Goal: Transaction & Acquisition: Purchase product/service

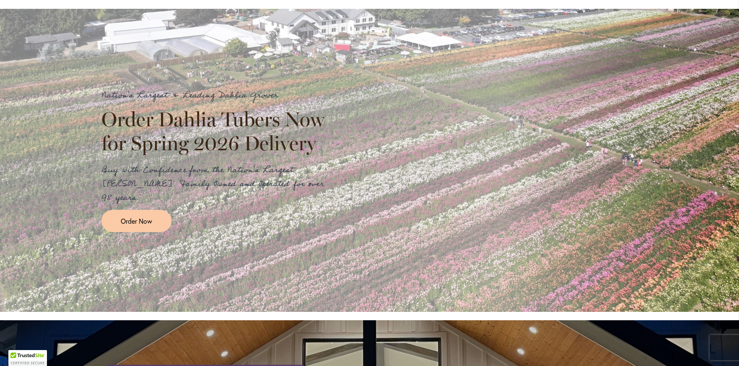
scroll to position [135, 0]
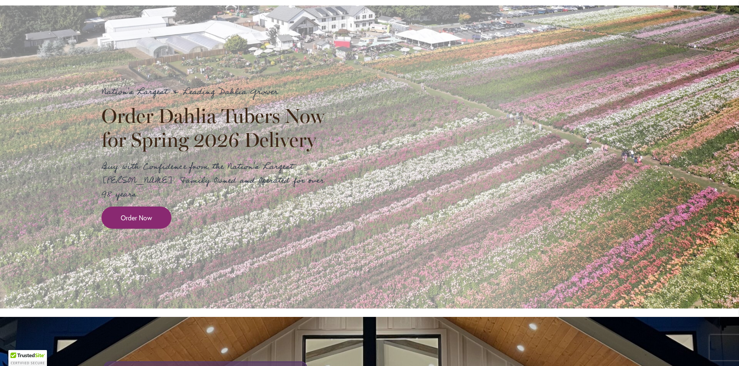
click at [134, 213] on span "Order Now" at bounding box center [136, 218] width 31 height 10
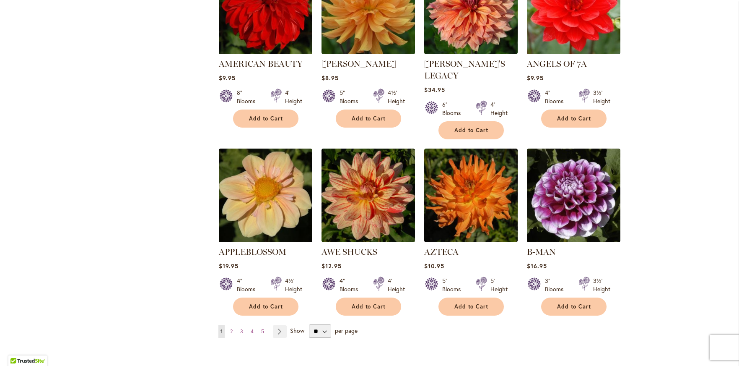
scroll to position [723, 0]
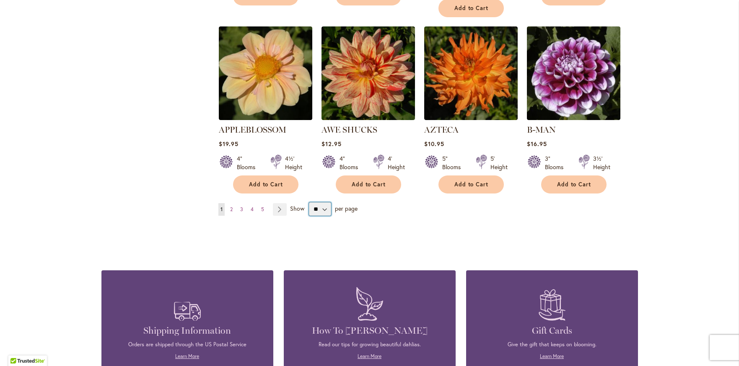
select select "**"
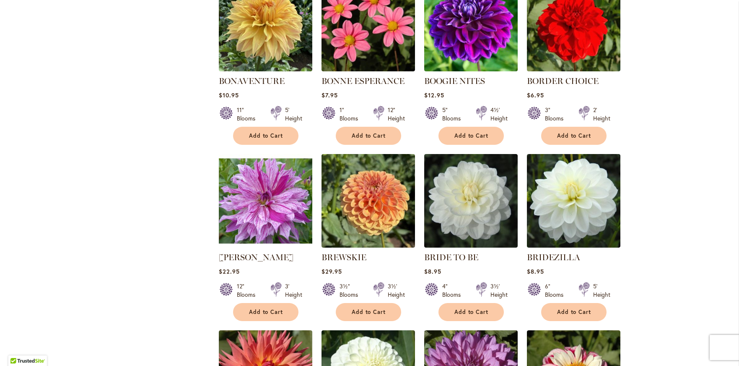
scroll to position [2196, 0]
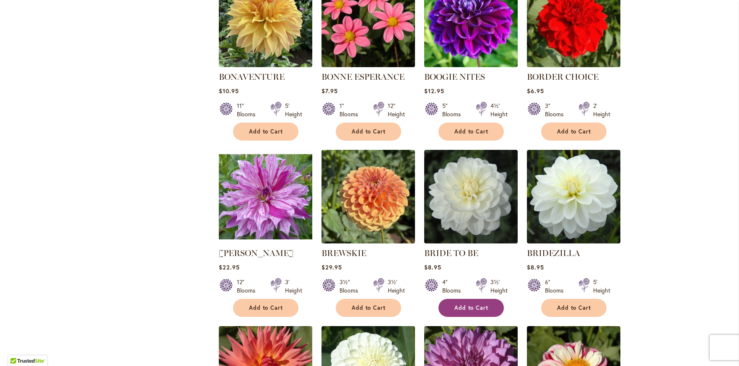
click at [477, 304] on span "Add to Cart" at bounding box center [471, 307] width 34 height 7
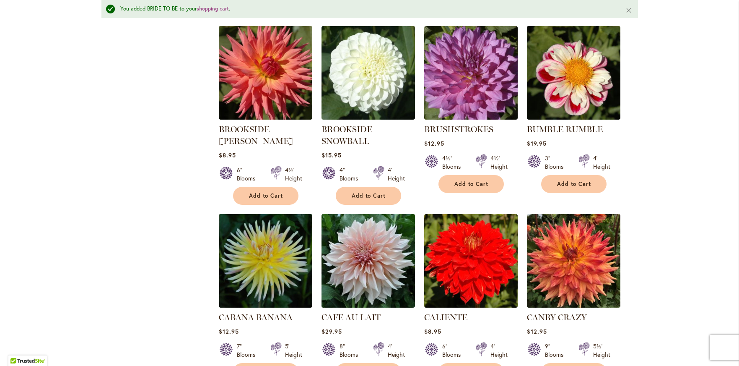
scroll to position [2574, 0]
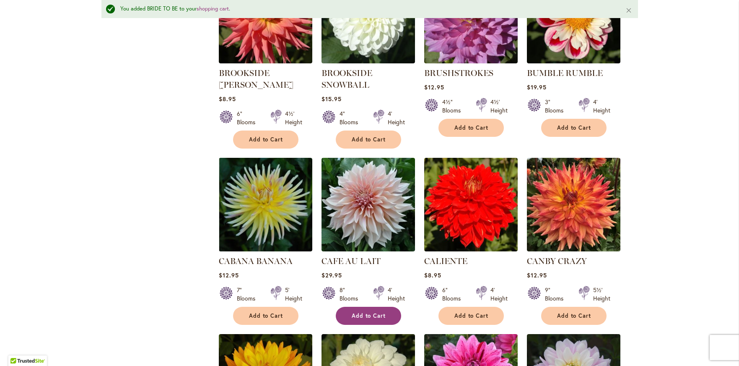
click at [368, 312] on span "Add to Cart" at bounding box center [369, 315] width 34 height 7
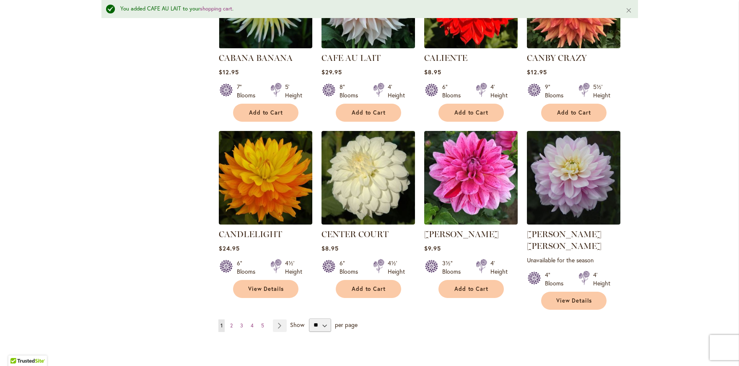
scroll to position [2784, 0]
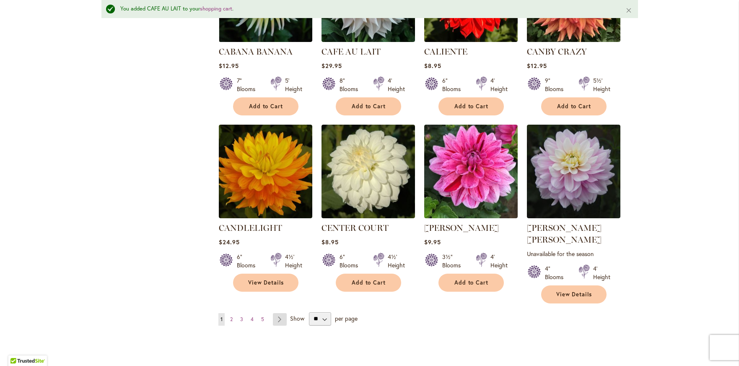
click at [280, 313] on link "Page Next" at bounding box center [280, 319] width 14 height 13
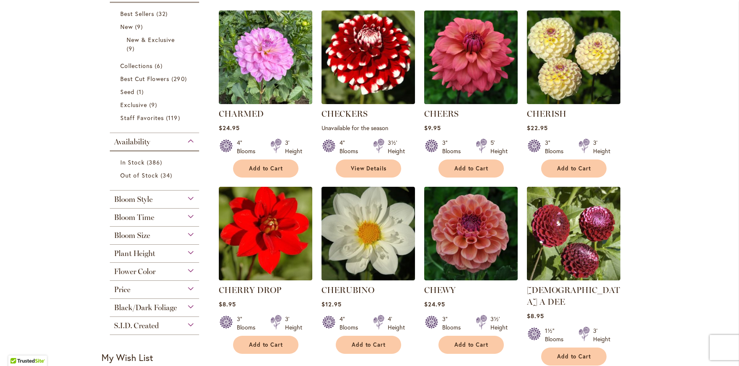
scroll to position [205, 0]
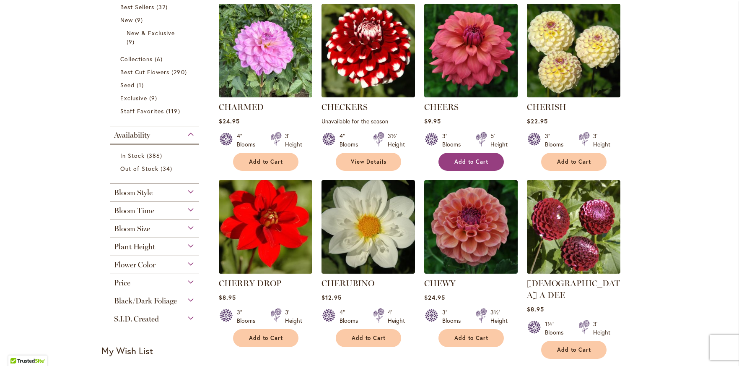
click at [469, 163] on span "Add to Cart" at bounding box center [471, 161] width 34 height 7
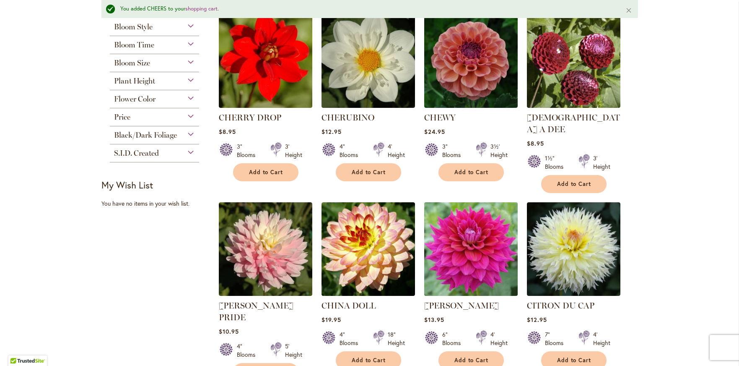
scroll to position [432, 0]
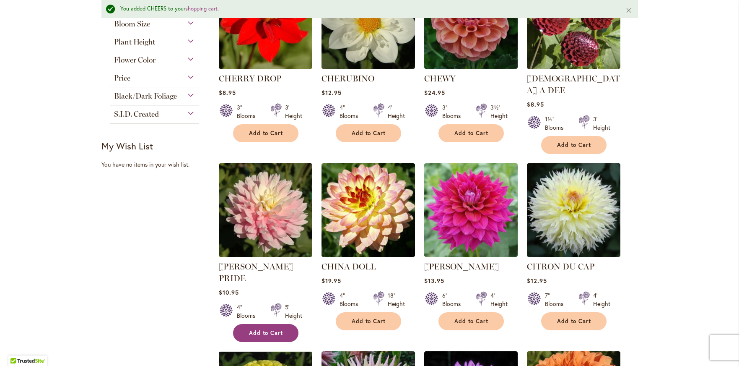
click at [261, 329] on span "Add to Cart" at bounding box center [266, 332] width 34 height 7
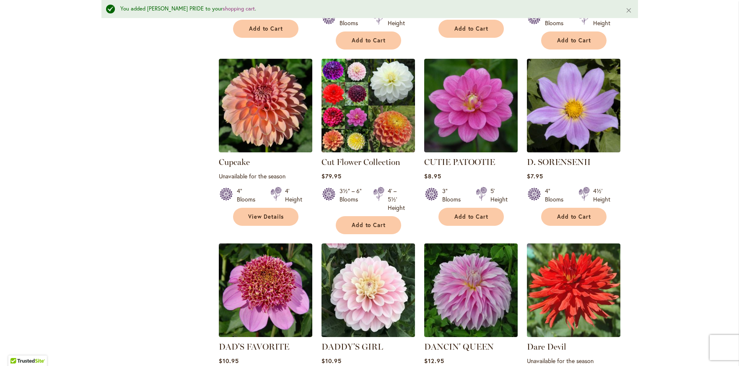
scroll to position [1366, 0]
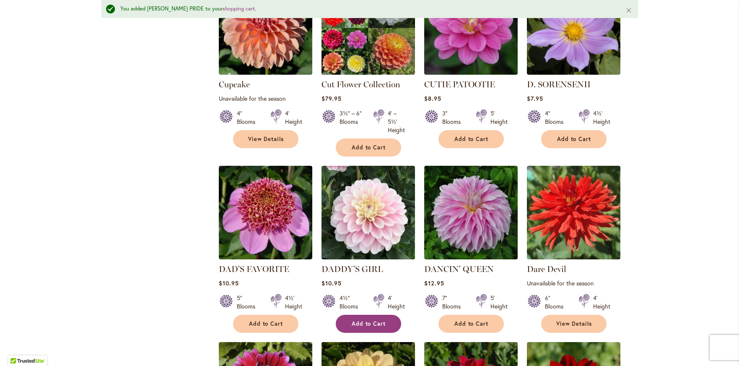
click at [362, 320] on span "Add to Cart" at bounding box center [369, 323] width 34 height 7
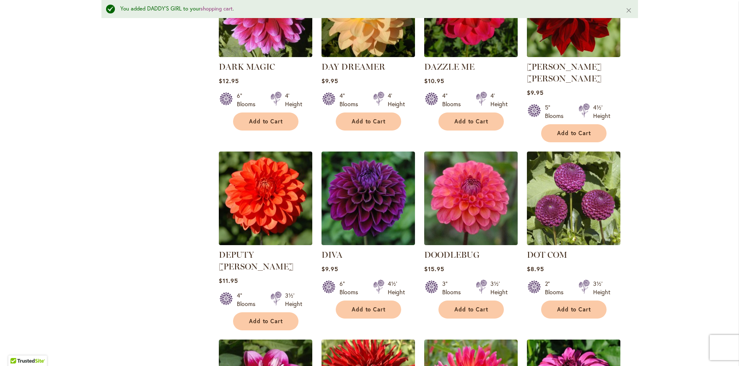
scroll to position [1743, 0]
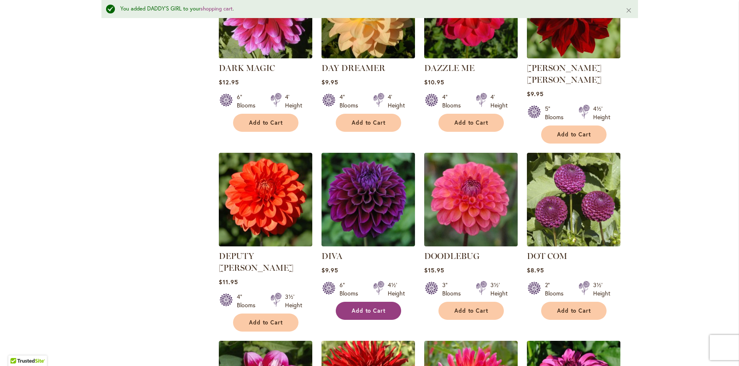
click at [364, 307] on span "Add to Cart" at bounding box center [369, 310] width 34 height 7
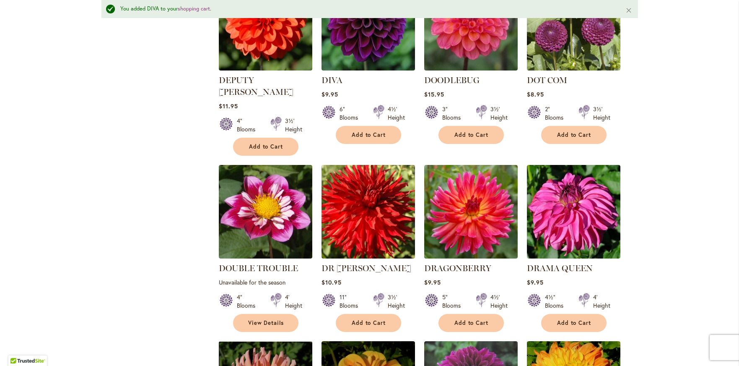
scroll to position [1919, 0]
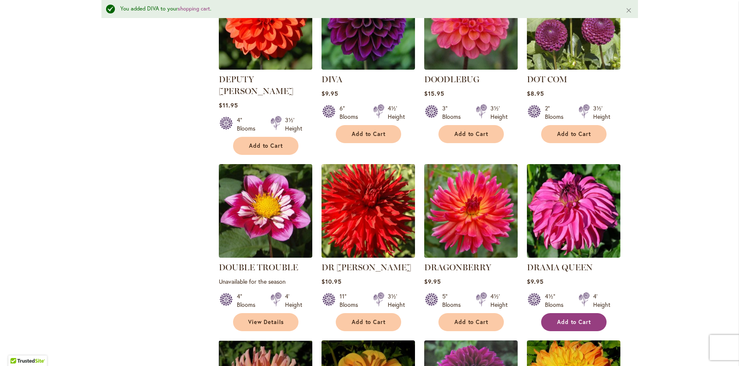
click at [569, 318] on span "Add to Cart" at bounding box center [574, 321] width 34 height 7
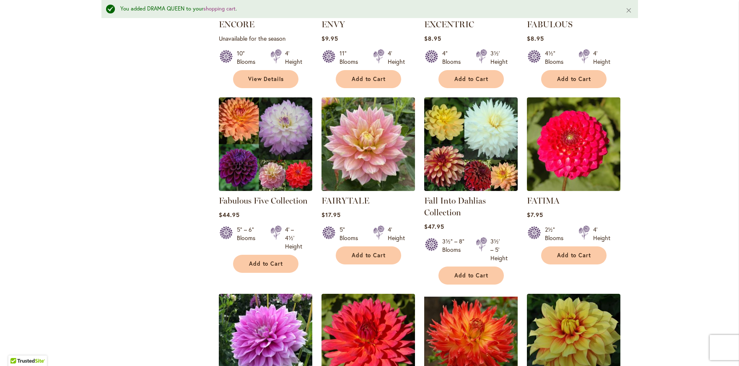
scroll to position [2720, 0]
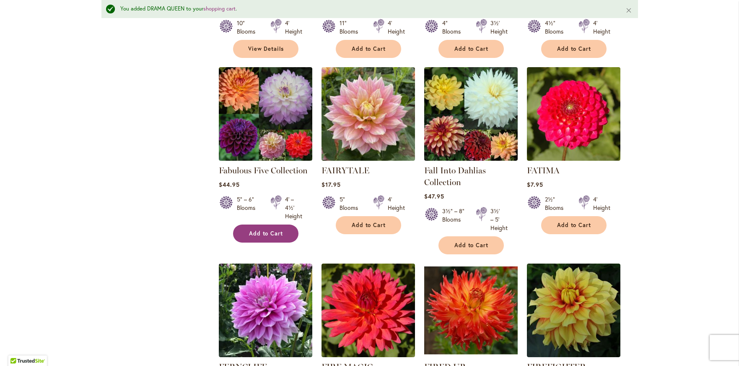
click at [269, 230] on span "Add to Cart" at bounding box center [266, 233] width 34 height 7
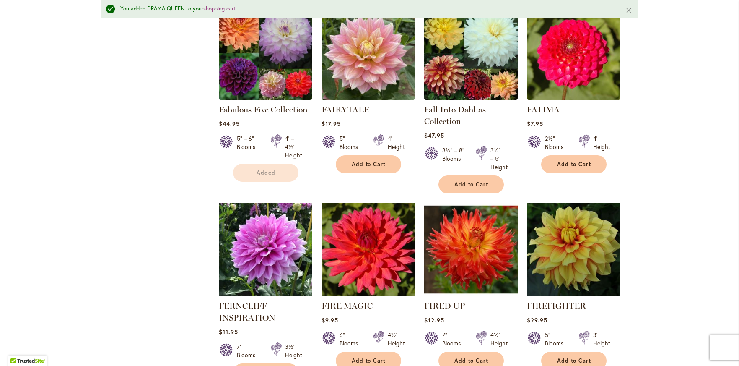
scroll to position [2888, 0]
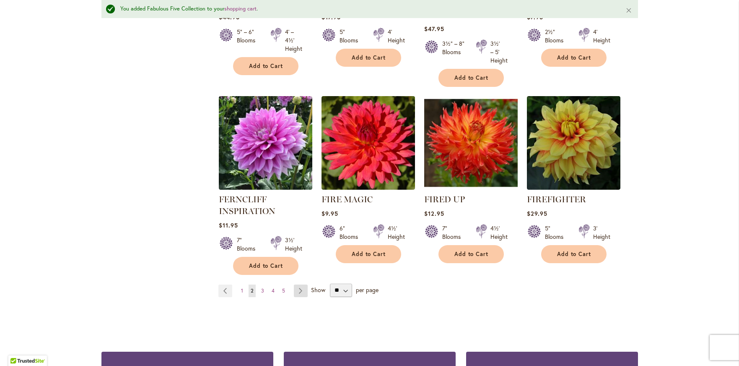
click at [300, 284] on link "Page Next" at bounding box center [301, 290] width 14 height 13
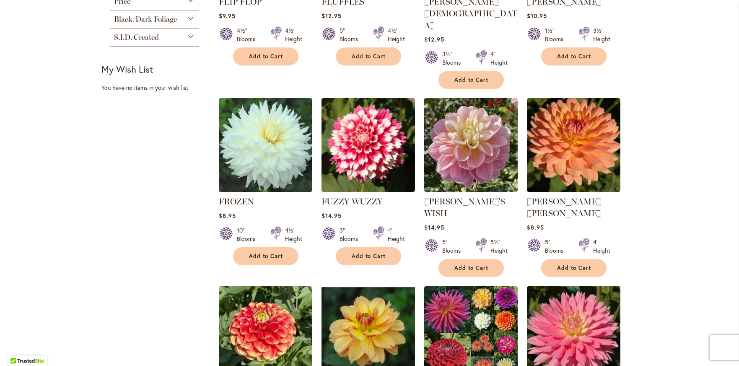
scroll to position [517, 0]
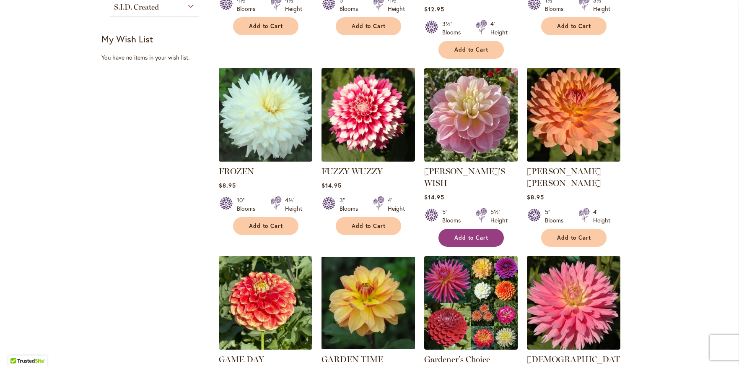
click at [465, 234] on span "Add to Cart" at bounding box center [471, 237] width 34 height 7
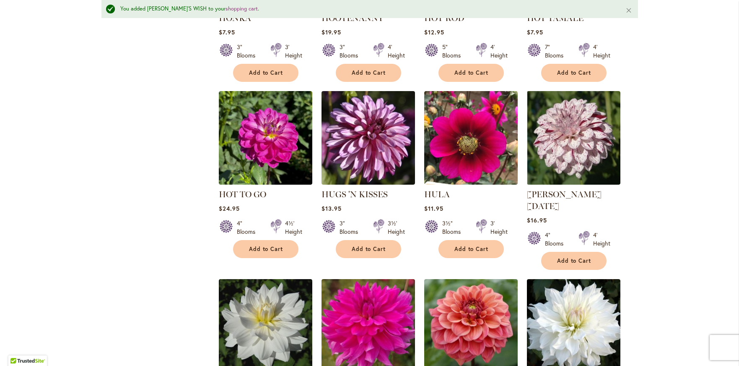
scroll to position [2785, 0]
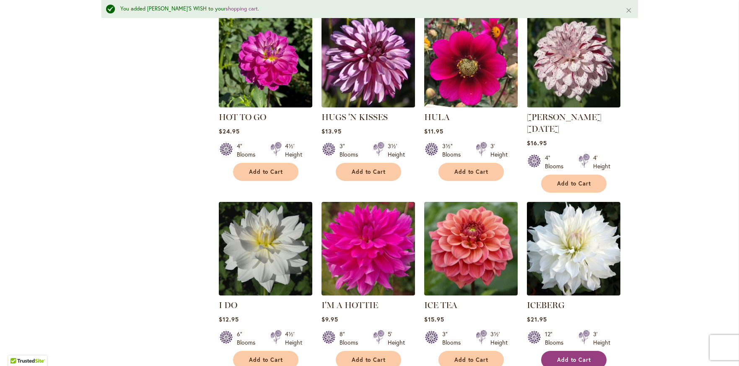
click at [577, 356] on span "Add to Cart" at bounding box center [574, 359] width 34 height 7
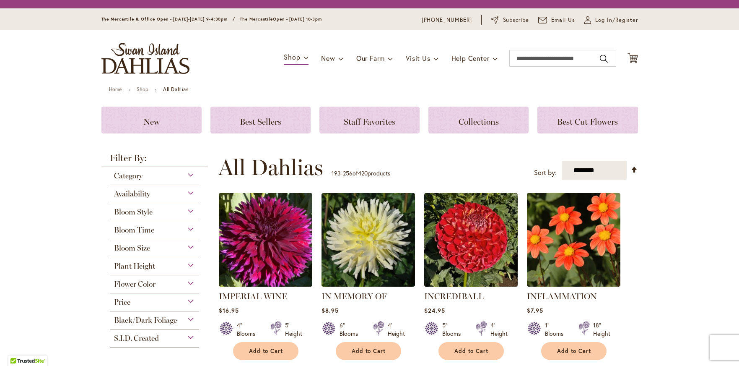
scroll to position [203, 0]
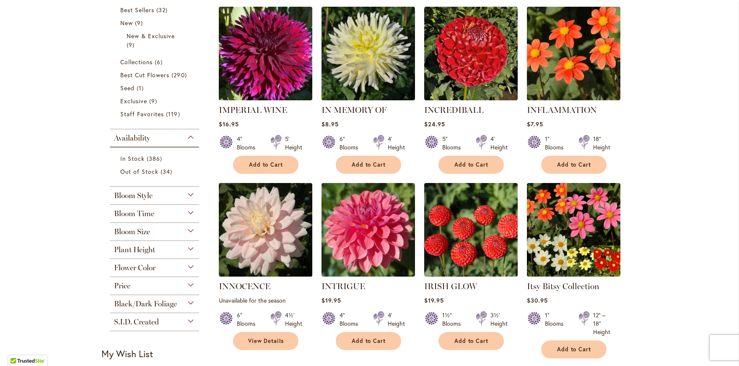
click at [278, 252] on img at bounding box center [265, 230] width 98 height 98
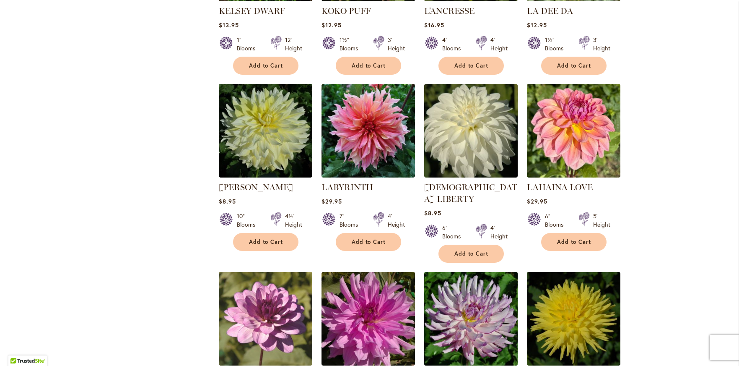
scroll to position [1405, 0]
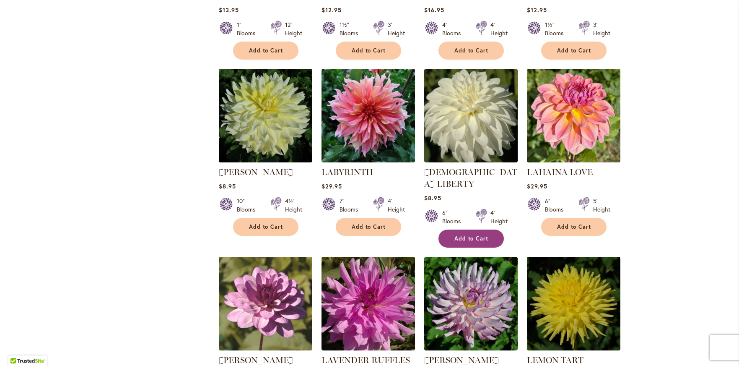
click at [469, 235] on span "Add to Cart" at bounding box center [471, 238] width 34 height 7
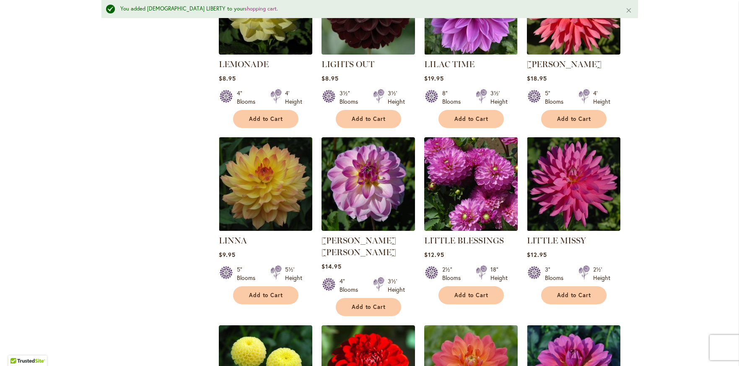
scroll to position [1974, 0]
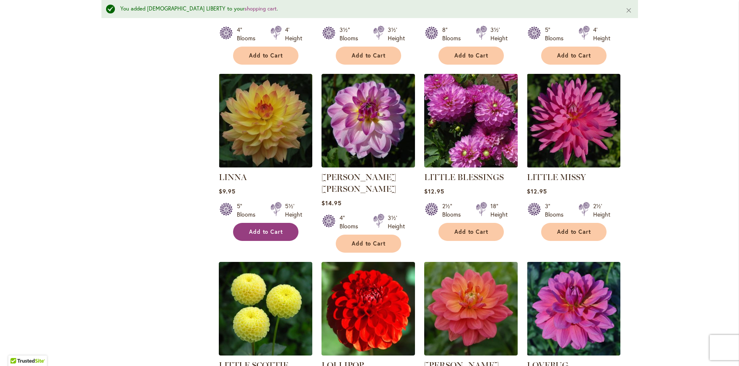
click at [268, 228] on span "Add to Cart" at bounding box center [266, 231] width 34 height 7
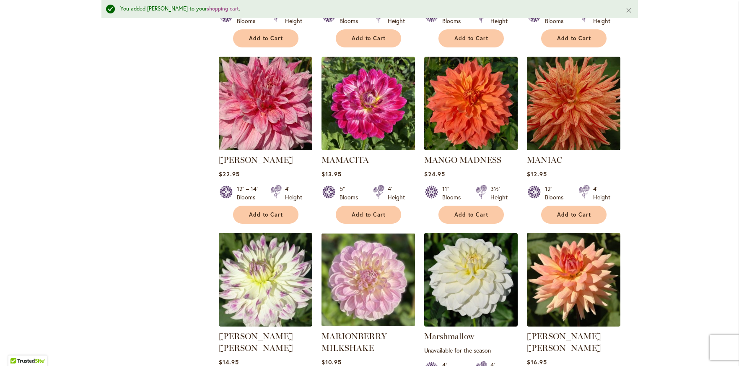
scroll to position [2763, 0]
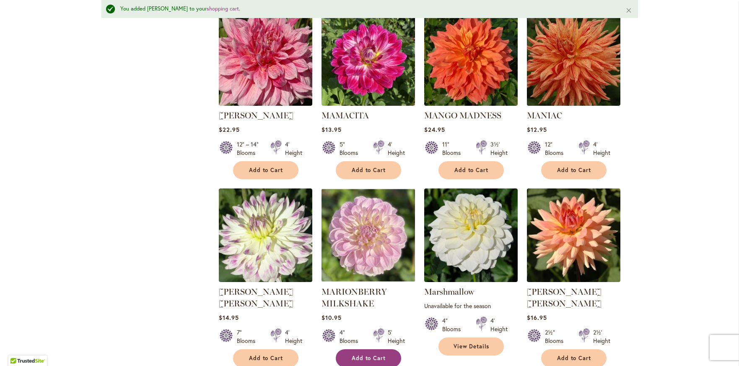
click at [358, 354] on span "Add to Cart" at bounding box center [369, 357] width 34 height 7
drag, startPoint x: 646, startPoint y: 212, endPoint x: 610, endPoint y: 379, distance: 170.1
click at [610, 365] on html "Skip to Accessibility Information The store will not work correctly in the case…" at bounding box center [369, 183] width 739 height 366
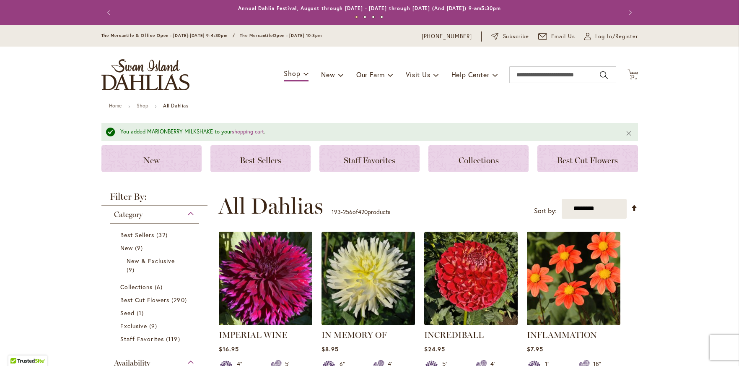
scroll to position [0, 0]
click at [633, 73] on span "13" at bounding box center [632, 75] width 5 height 5
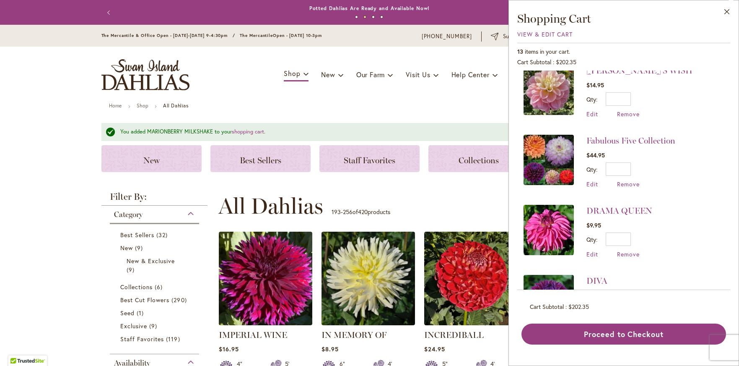
scroll to position [308, 0]
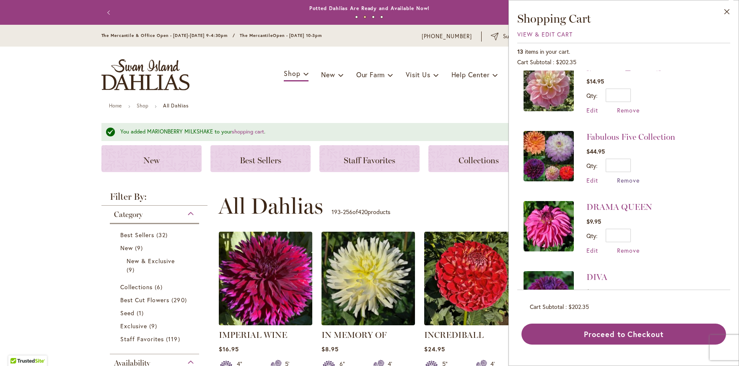
click at [625, 176] on span "Remove" at bounding box center [628, 180] width 23 height 8
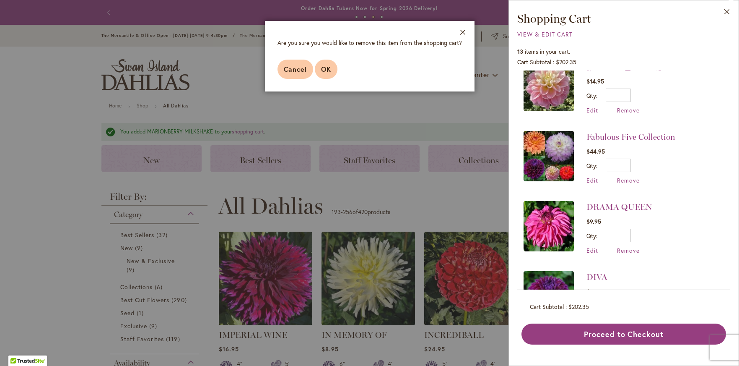
click at [325, 69] on span "OK" at bounding box center [326, 69] width 10 height 9
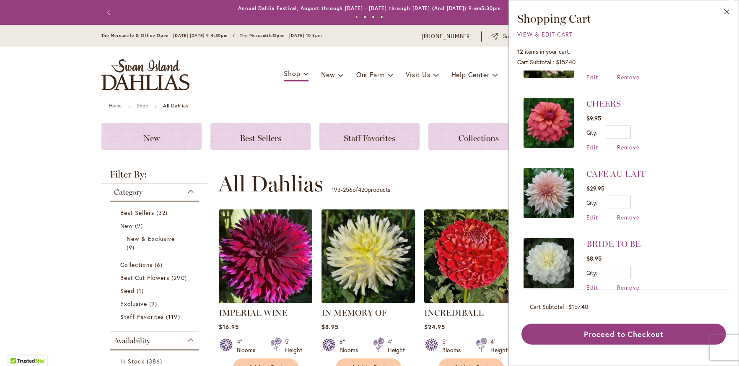
scroll to position [621, 0]
click at [685, 262] on li "BRIDE TO BE $8.95 Qty * Update Edit Remove" at bounding box center [624, 265] width 200 height 70
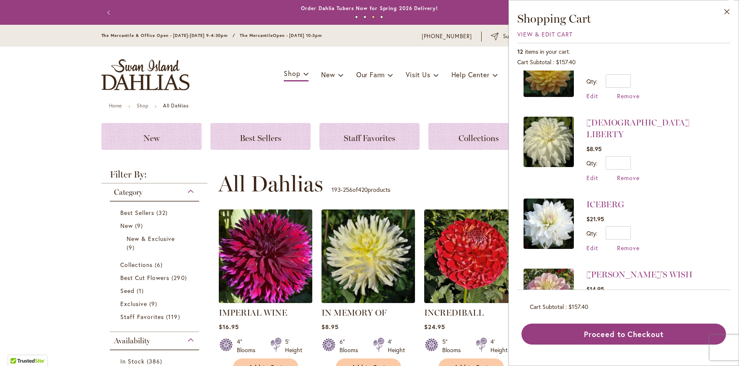
scroll to position [83, 0]
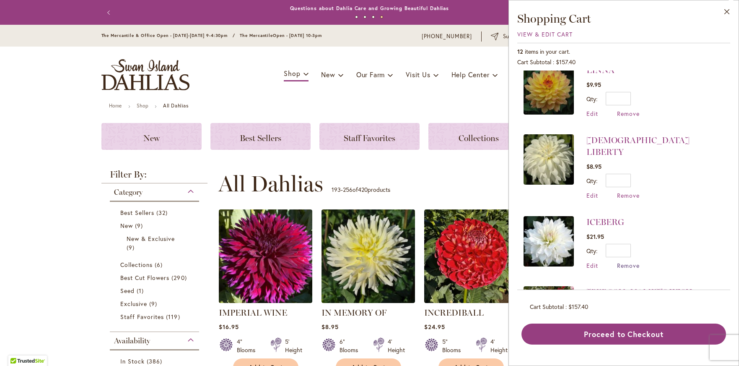
click at [628, 261] on span "Remove" at bounding box center [628, 265] width 23 height 8
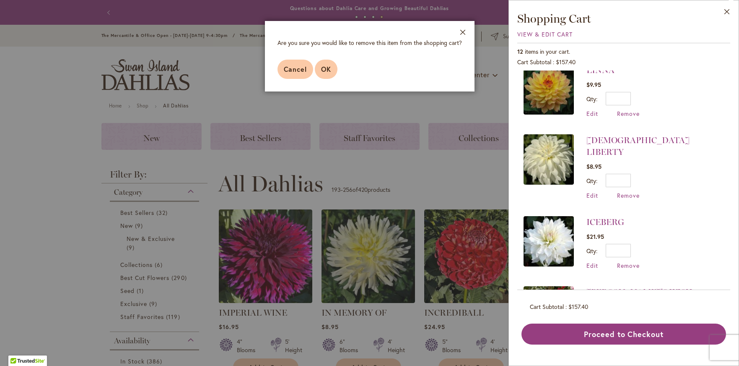
click at [326, 68] on span "OK" at bounding box center [326, 69] width 10 height 9
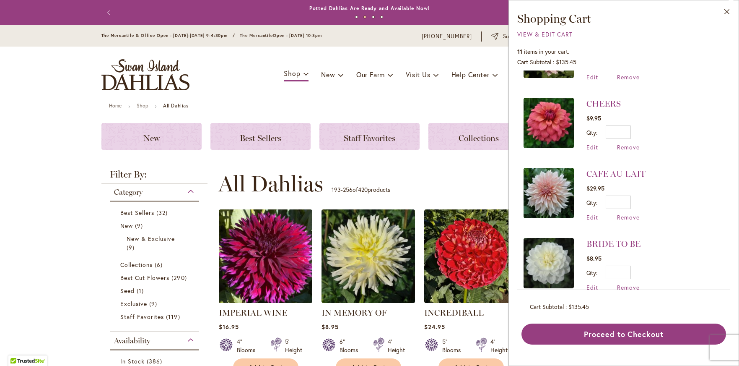
scroll to position [0, 0]
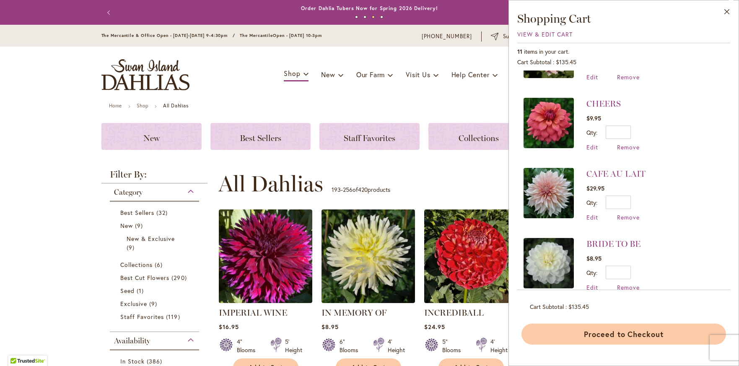
click at [614, 334] on button "Proceed to Checkout" at bounding box center [624, 333] width 205 height 21
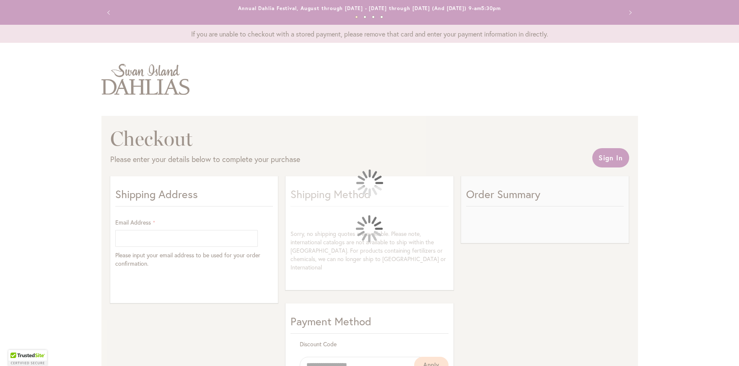
select select "**"
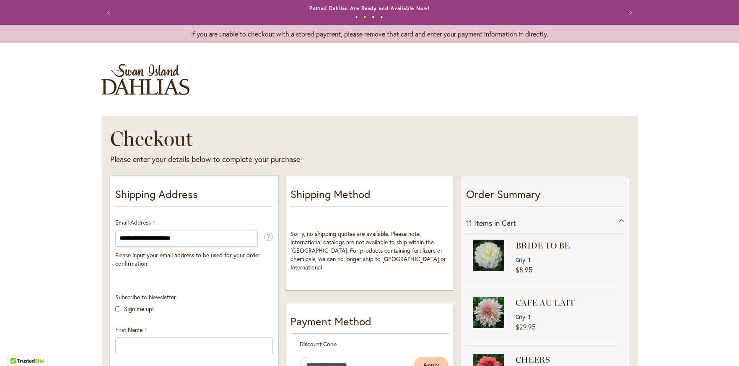
type input "**********"
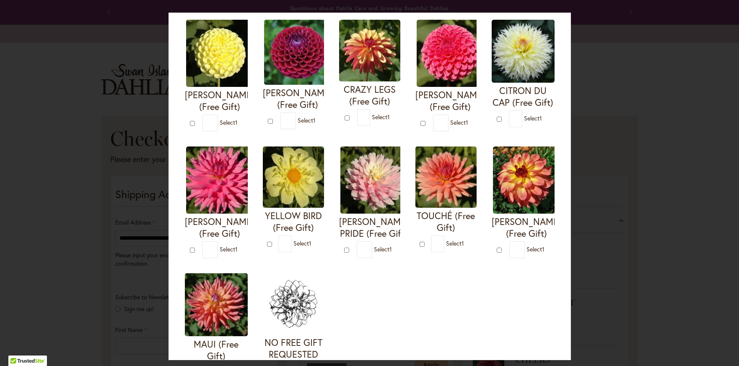
scroll to position [200, 0]
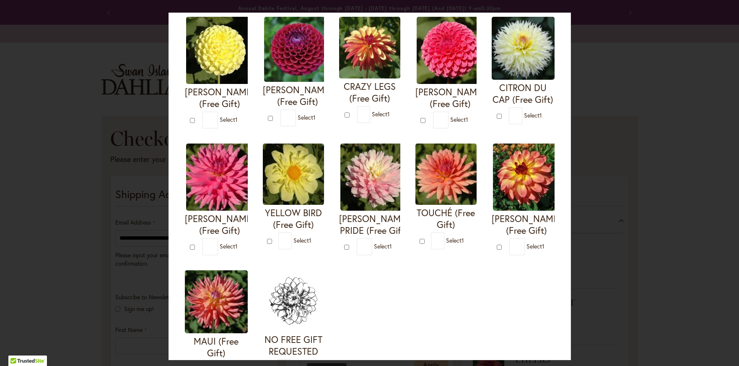
type input "*"
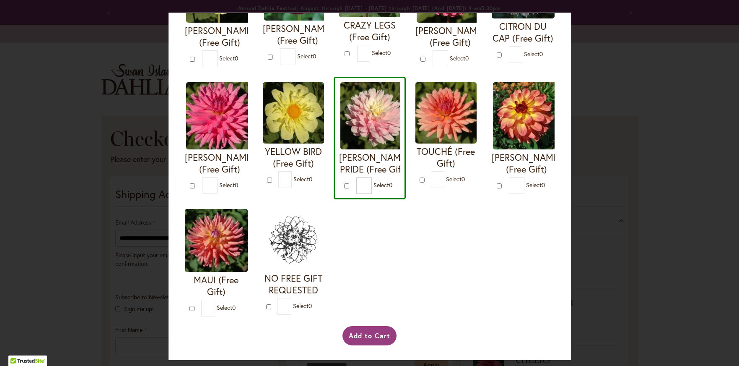
scroll to position [273, 0]
click at [371, 335] on button "Add to Cart" at bounding box center [370, 335] width 54 height 19
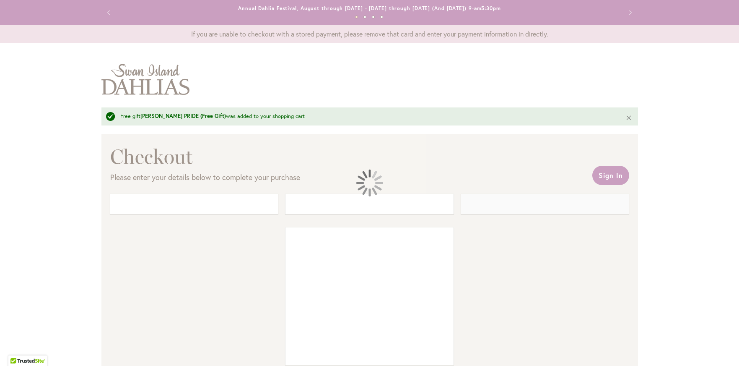
select select "**"
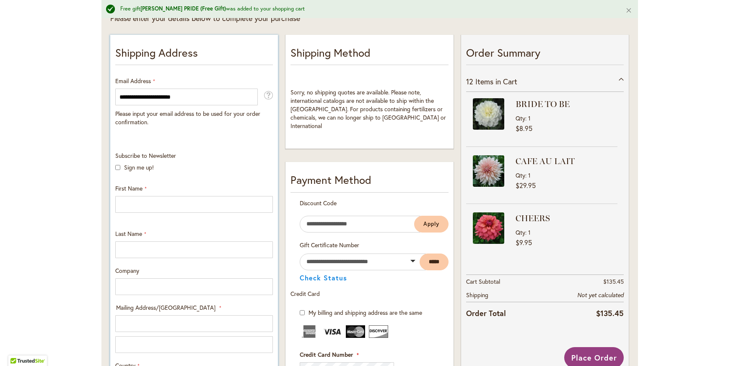
scroll to position [171, 0]
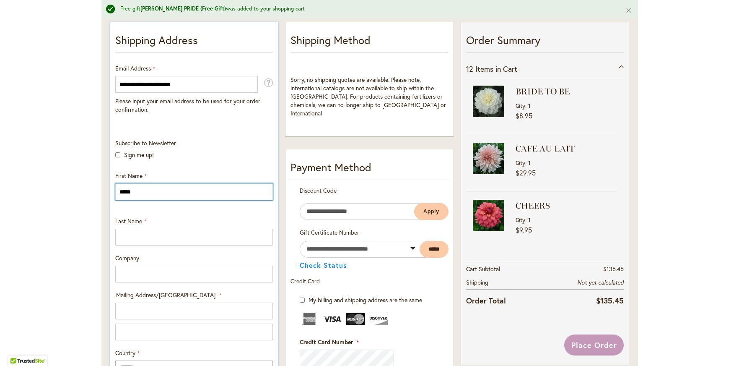
type input "*****"
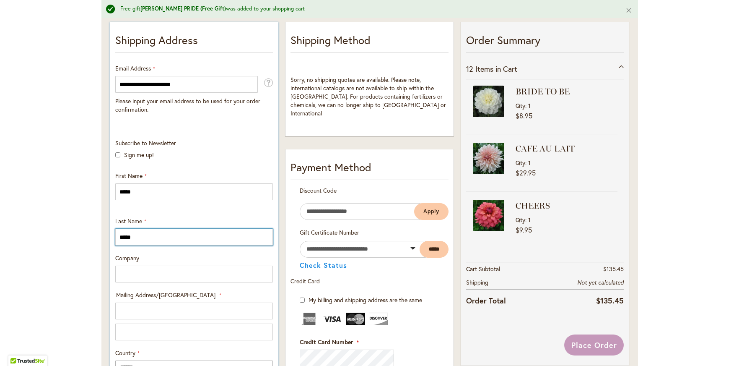
type input "*****"
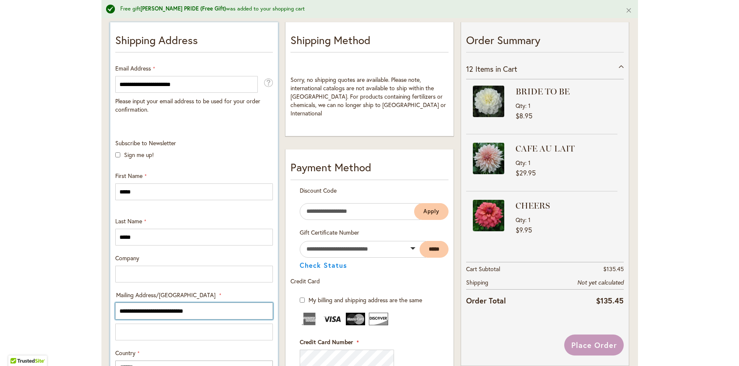
type input "**********"
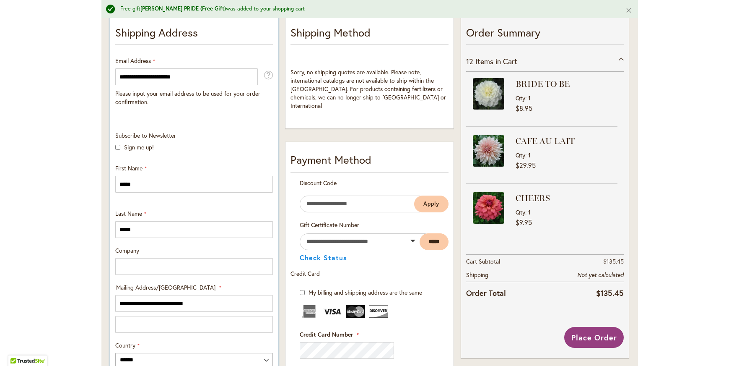
scroll to position [389, 0]
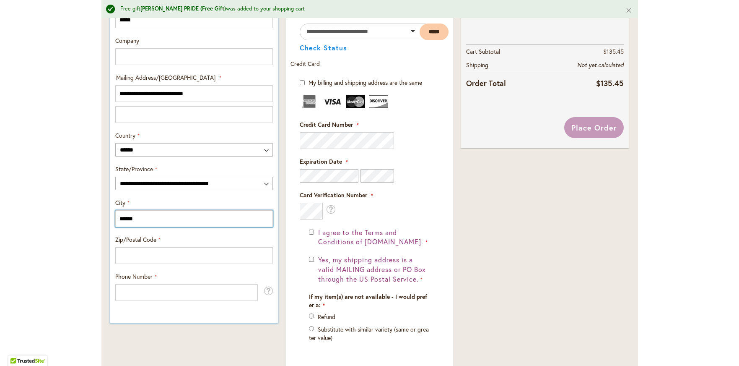
type input "******"
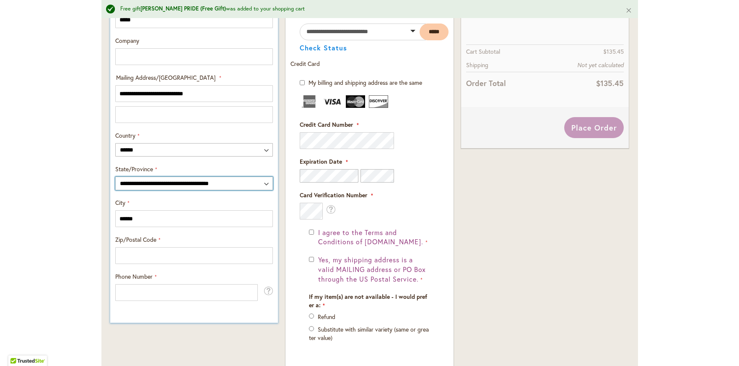
select select "**"
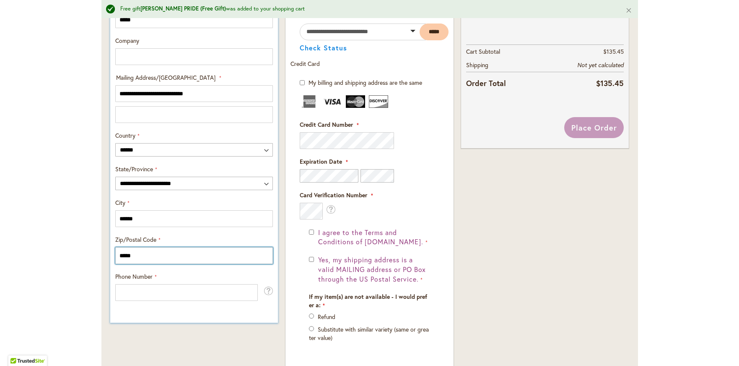
type input "*****"
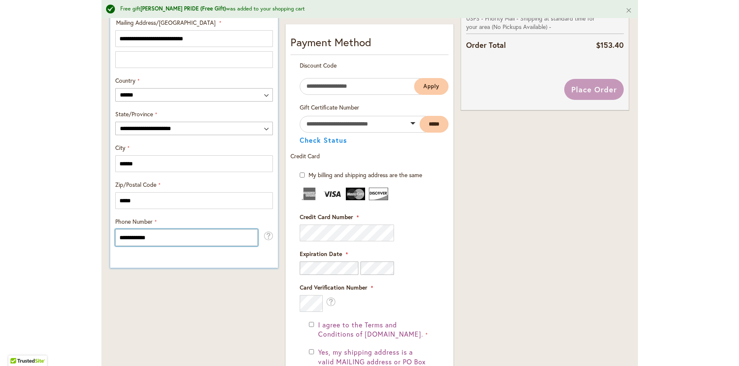
scroll to position [444, 0]
type input "**********"
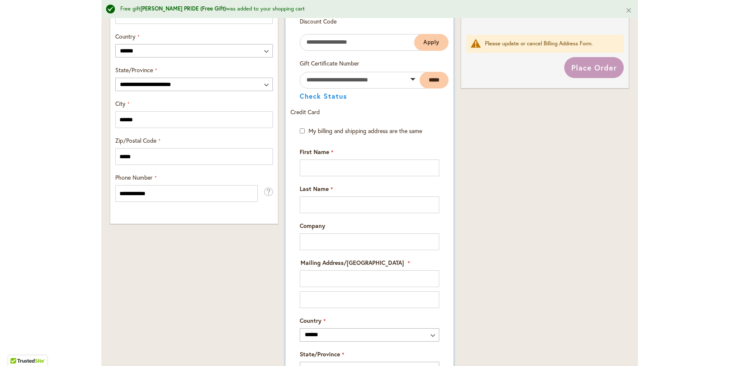
scroll to position [490, 0]
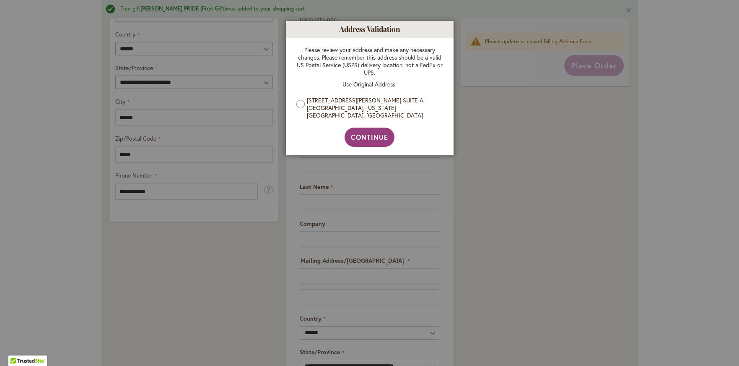
click at [145, 117] on div at bounding box center [369, 183] width 739 height 366
click at [138, 115] on div at bounding box center [369, 183] width 739 height 366
click at [520, 134] on div at bounding box center [369, 183] width 739 height 366
click at [166, 174] on div at bounding box center [369, 183] width 739 height 366
click at [374, 132] on span "Continue" at bounding box center [369, 136] width 37 height 9
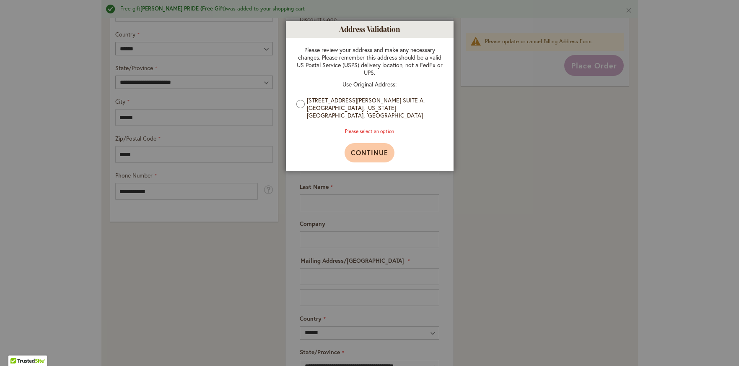
click at [372, 148] on span "Continue" at bounding box center [369, 152] width 37 height 9
click at [366, 152] on button "Continue" at bounding box center [370, 152] width 50 height 19
click at [366, 146] on button "Continue" at bounding box center [370, 152] width 50 height 19
click at [366, 148] on span "Continue" at bounding box center [369, 152] width 37 height 9
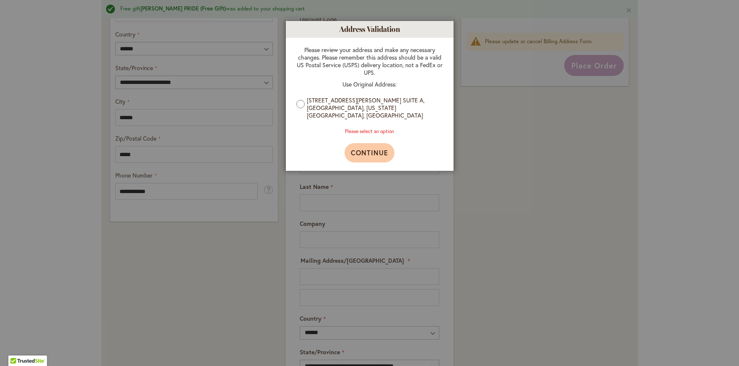
click at [366, 148] on span "Continue" at bounding box center [369, 152] width 37 height 9
click at [335, 84] on p "Use Original Address:" at bounding box center [369, 85] width 147 height 8
click at [333, 83] on p "Use Original Address:" at bounding box center [369, 85] width 147 height 8
click at [354, 85] on p "Use Original Address:" at bounding box center [369, 85] width 147 height 8
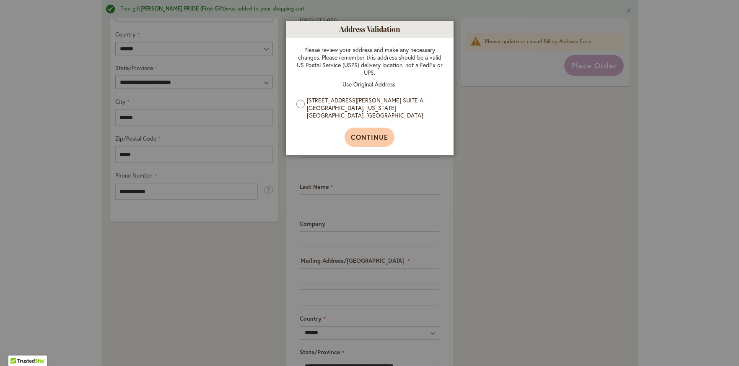
click at [366, 132] on span "Continue" at bounding box center [369, 136] width 37 height 9
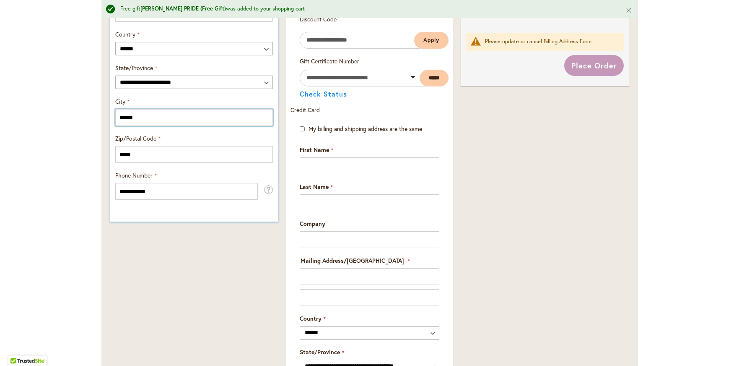
click at [135, 114] on input "******" at bounding box center [194, 117] width 158 height 17
type input "*"
type input "**********"
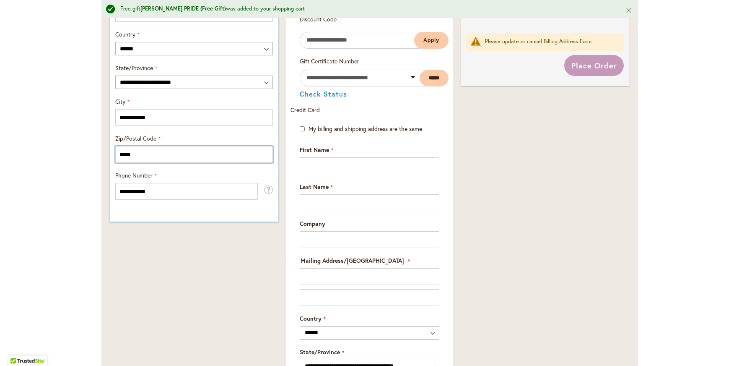
click at [138, 150] on input "*****" at bounding box center [194, 154] width 158 height 17
click at [137, 146] on input "*****" at bounding box center [194, 154] width 158 height 17
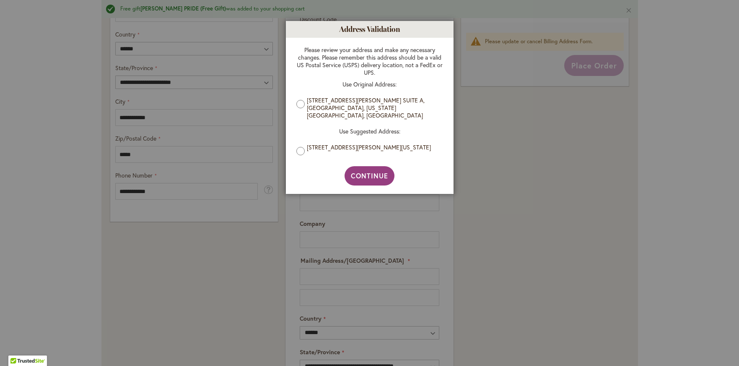
click at [136, 153] on div at bounding box center [369, 183] width 739 height 366
click at [365, 171] on span "Continue" at bounding box center [369, 175] width 37 height 9
type input "**********"
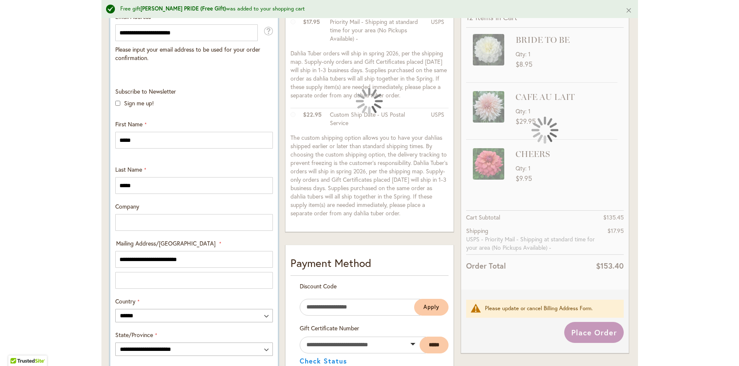
scroll to position [206, 0]
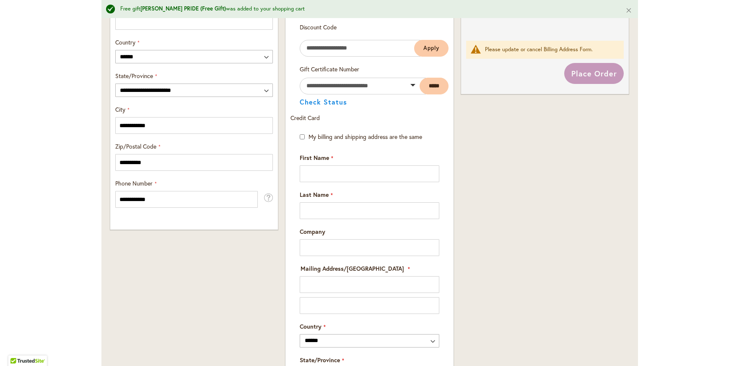
scroll to position [483, 0]
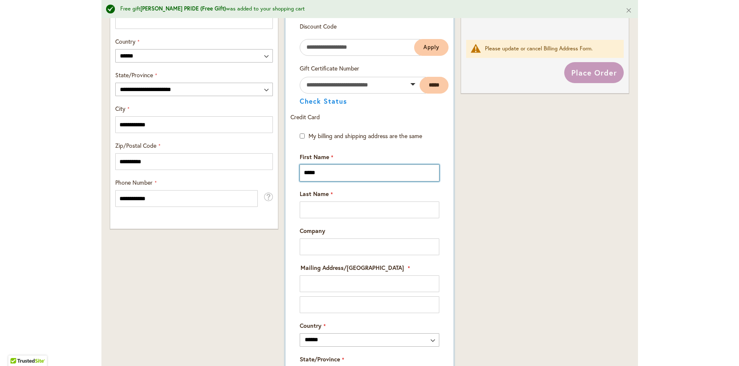
type input "*****"
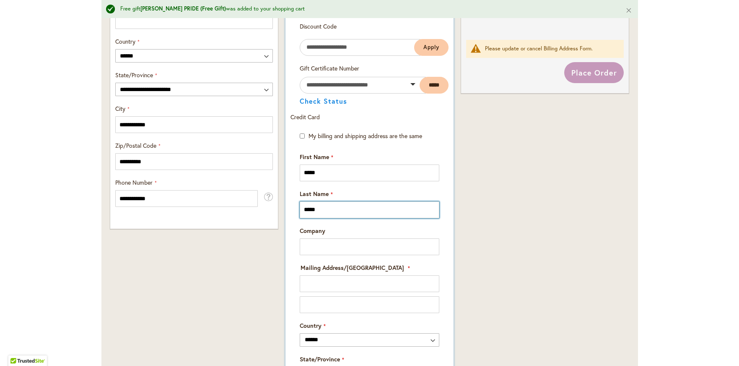
type input "*****"
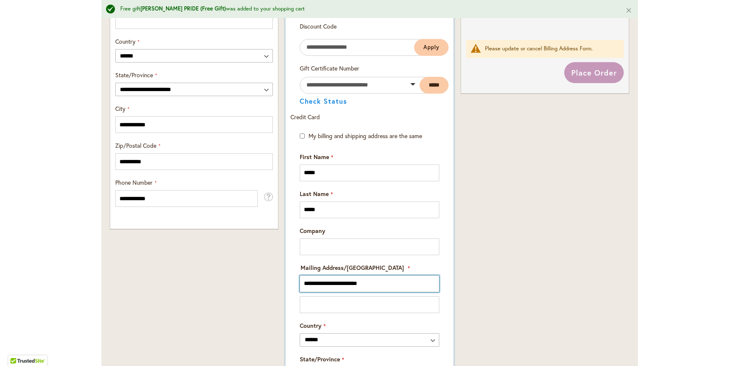
type input "**********"
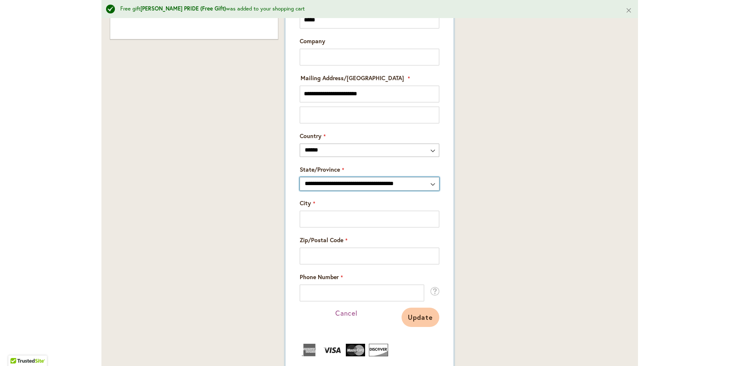
select select "**"
type input "******"
type input "*****"
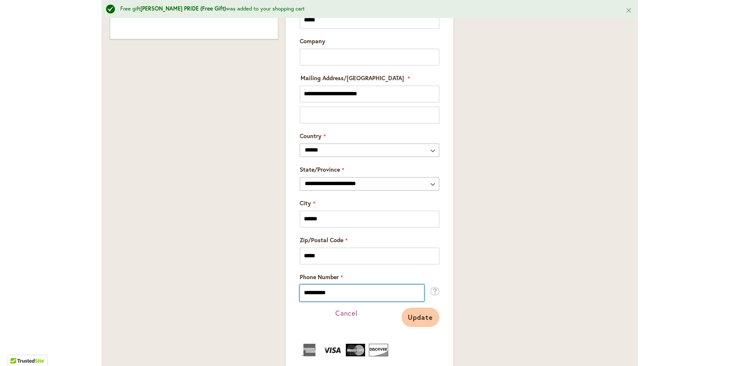
type input "**********"
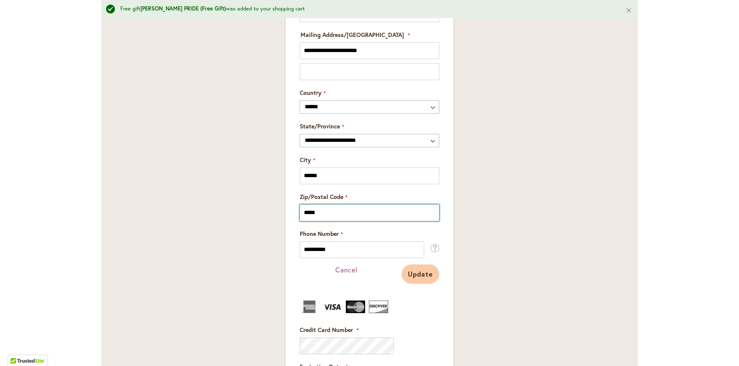
scroll to position [716, 0]
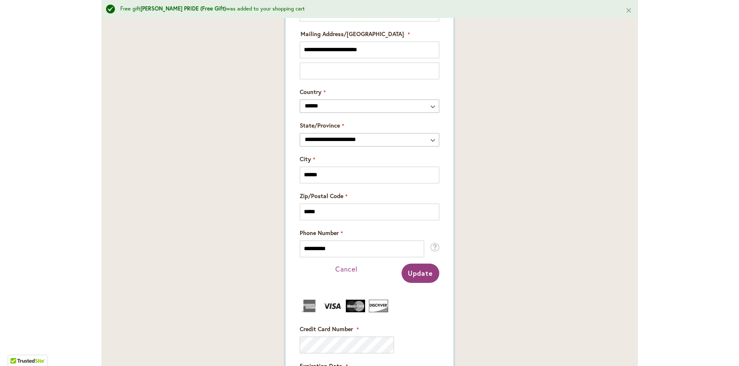
click at [419, 270] on span "Update" at bounding box center [420, 272] width 25 height 9
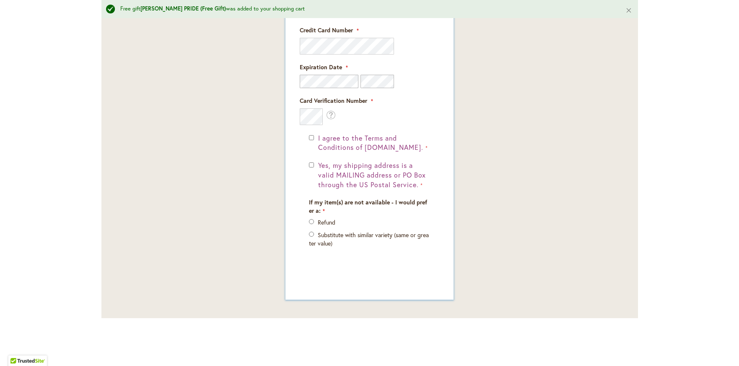
scroll to position [0, 0]
click at [354, 109] on div "Card Verification Number What is this?" at bounding box center [369, 110] width 139 height 29
click at [413, 57] on fieldset "Credit Card Information Credit Card Number" at bounding box center [369, 63] width 139 height 124
click at [364, 114] on div "Card Verification Number What is this?" at bounding box center [369, 110] width 139 height 29
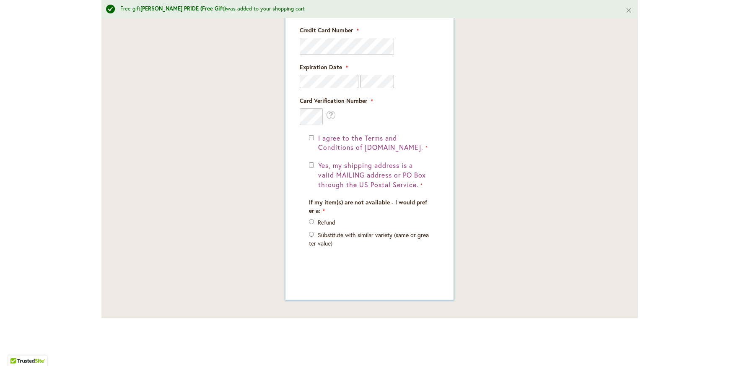
click at [383, 113] on div "Card Verification Number What is this?" at bounding box center [369, 110] width 139 height 29
click at [405, 64] on fieldset "Credit Card Information Credit Card Number" at bounding box center [369, 63] width 139 height 124
click at [291, 112] on form "My billing and shipping address are the same Linda Smith 441 Bistineau Church R…" at bounding box center [370, 92] width 158 height 377
click at [384, 252] on div "If my item(s) are not available - I would prefer a: Refund Substitute with simi…" at bounding box center [369, 227] width 127 height 58
click at [348, 218] on p "Refund" at bounding box center [369, 222] width 121 height 8
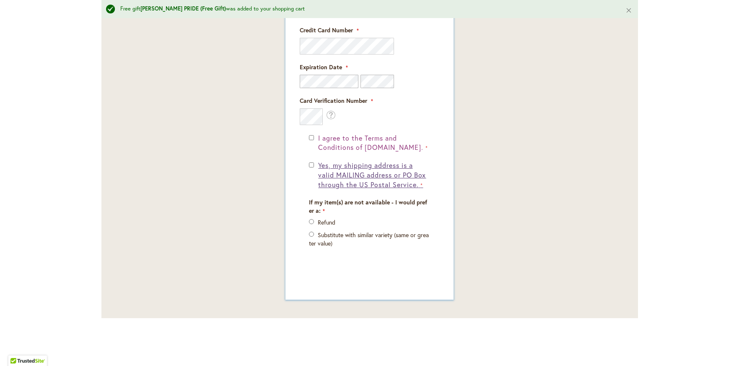
click at [351, 165] on span "Yes, my shipping address is a valid MAILING address or PO Box through the US Po…" at bounding box center [372, 175] width 108 height 28
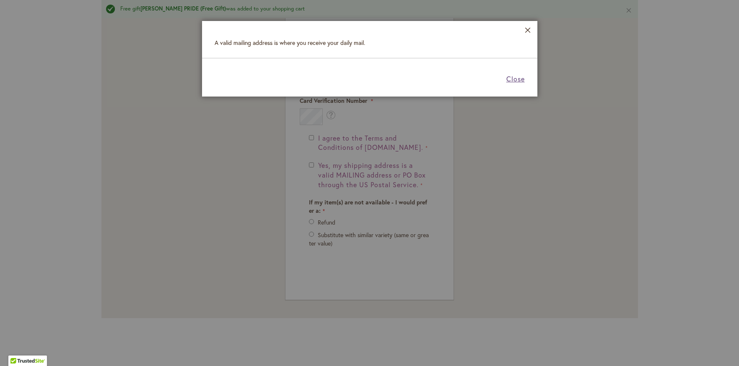
click at [514, 76] on span "Close" at bounding box center [515, 78] width 18 height 9
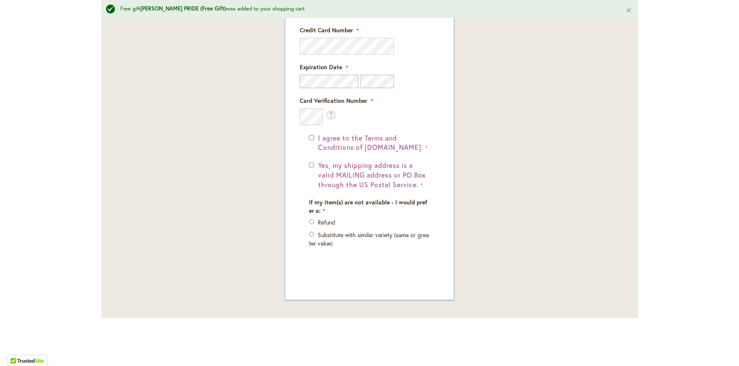
click at [364, 266] on div "I agree to the Terms and Conditions of dahlias.com. Yes, my shipping address is…" at bounding box center [369, 202] width 139 height 139
click at [627, 8] on button "Close" at bounding box center [629, 10] width 18 height 20
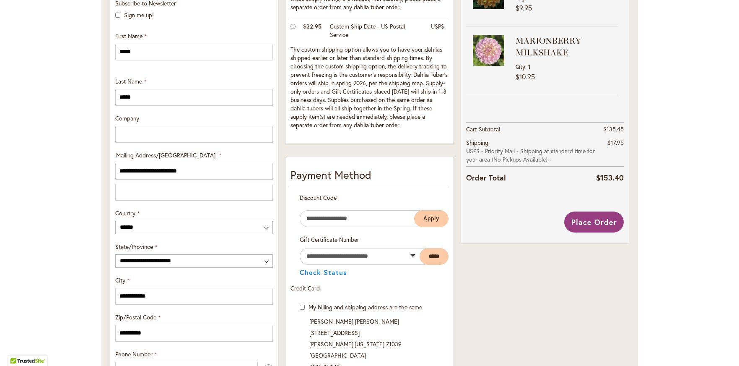
scroll to position [293, 0]
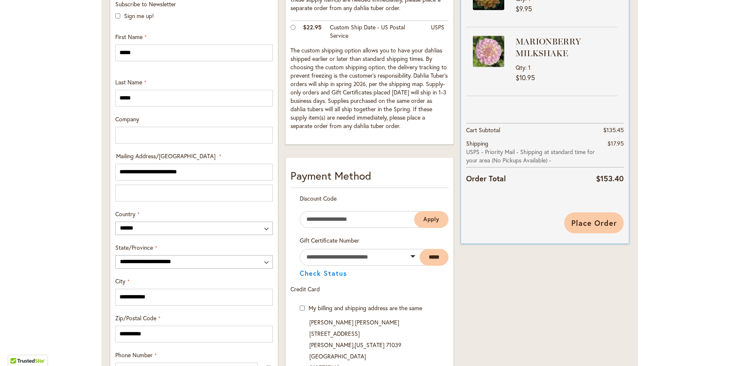
click at [598, 218] on span "Place Order" at bounding box center [594, 223] width 46 height 10
